Goal: Navigation & Orientation: Find specific page/section

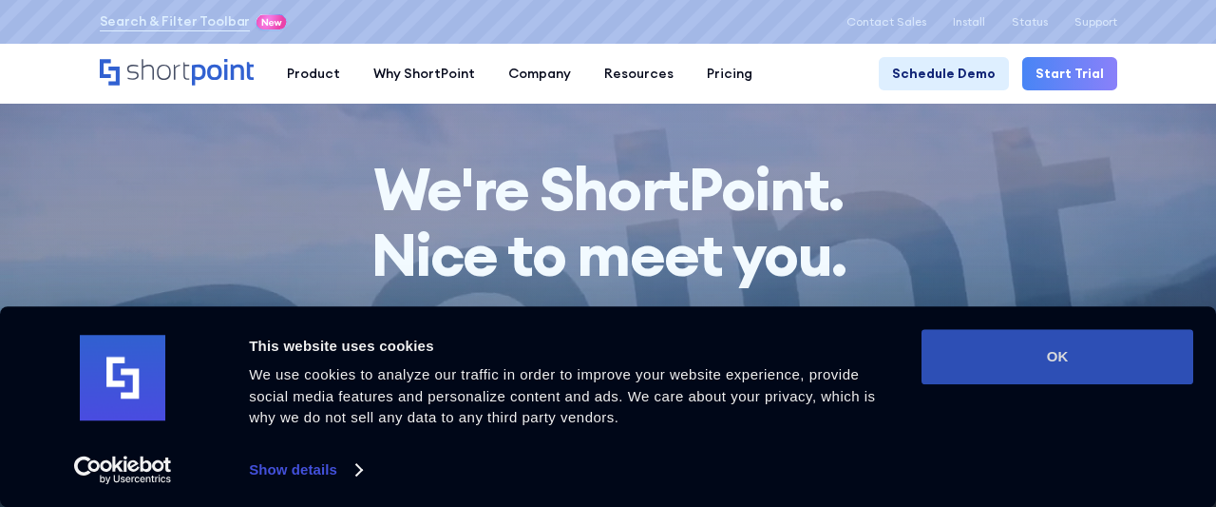
click at [1042, 366] on button "OK" at bounding box center [1058, 356] width 272 height 55
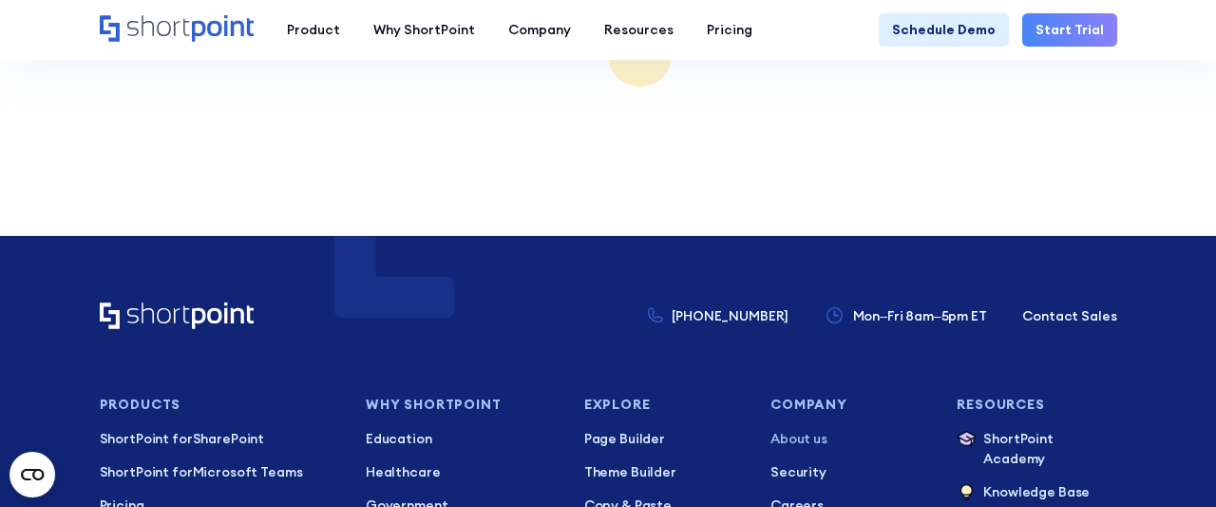
scroll to position [12353, 0]
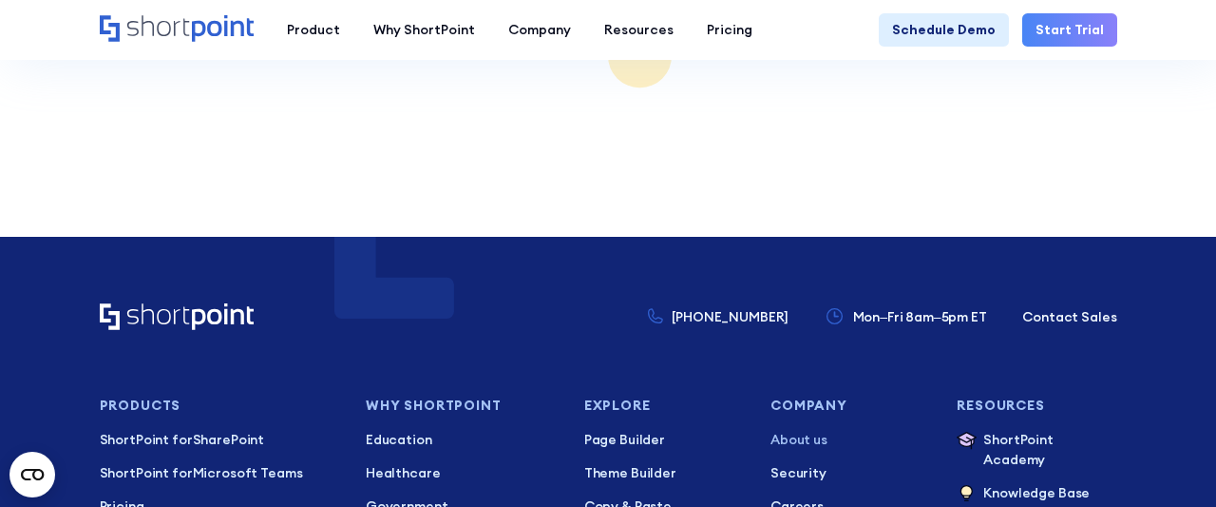
click at [787, 430] on p "About us" at bounding box center [851, 440] width 160 height 20
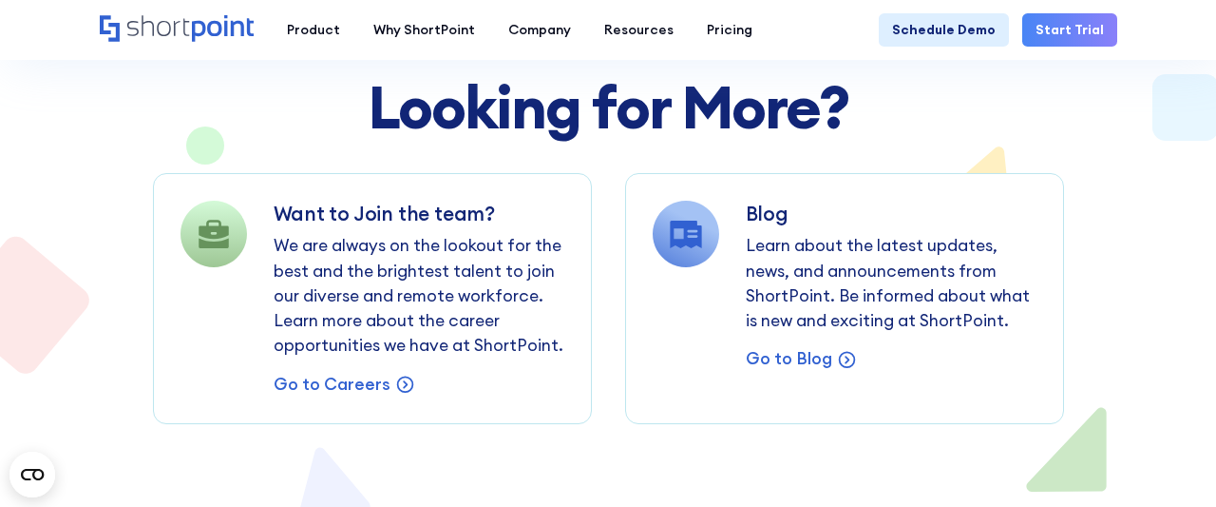
scroll to position [12552, 0]
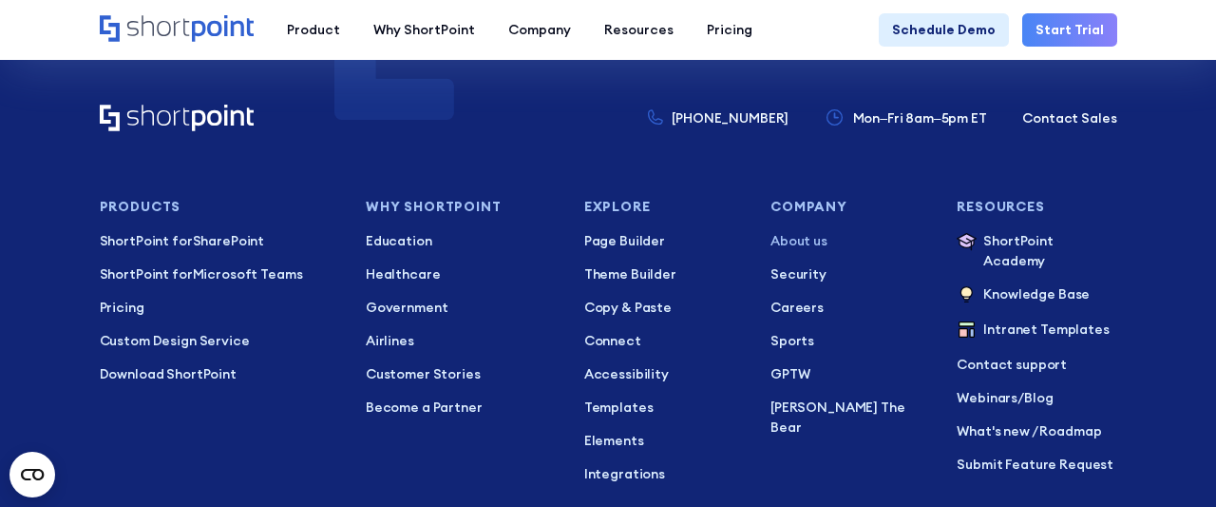
drag, startPoint x: 218, startPoint y: 396, endPoint x: 305, endPoint y: 399, distance: 87.5
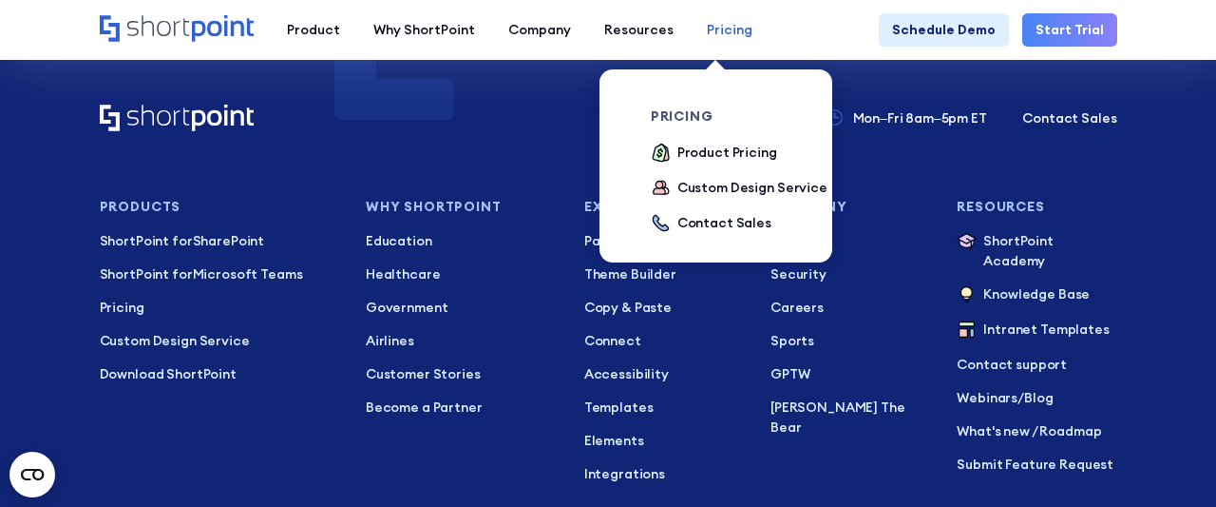
copy span "ShortPoint Inc."
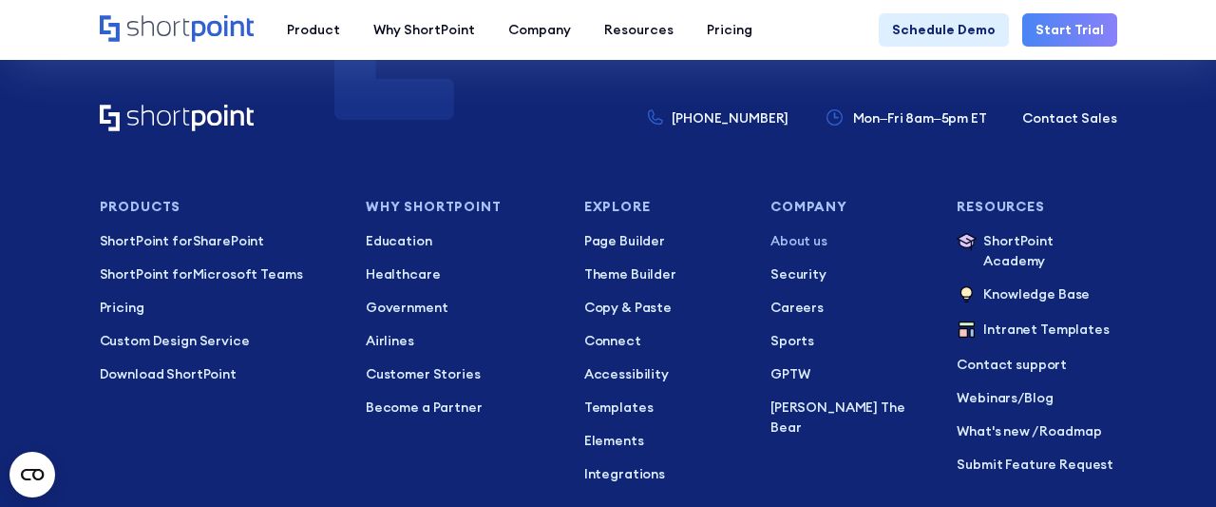
click at [62, 24] on div "Product works with SharePoint Microsoft Teams SAP Explore Templates Elements In…" at bounding box center [608, 30] width 1216 height 60
